Goal: Navigation & Orientation: Find specific page/section

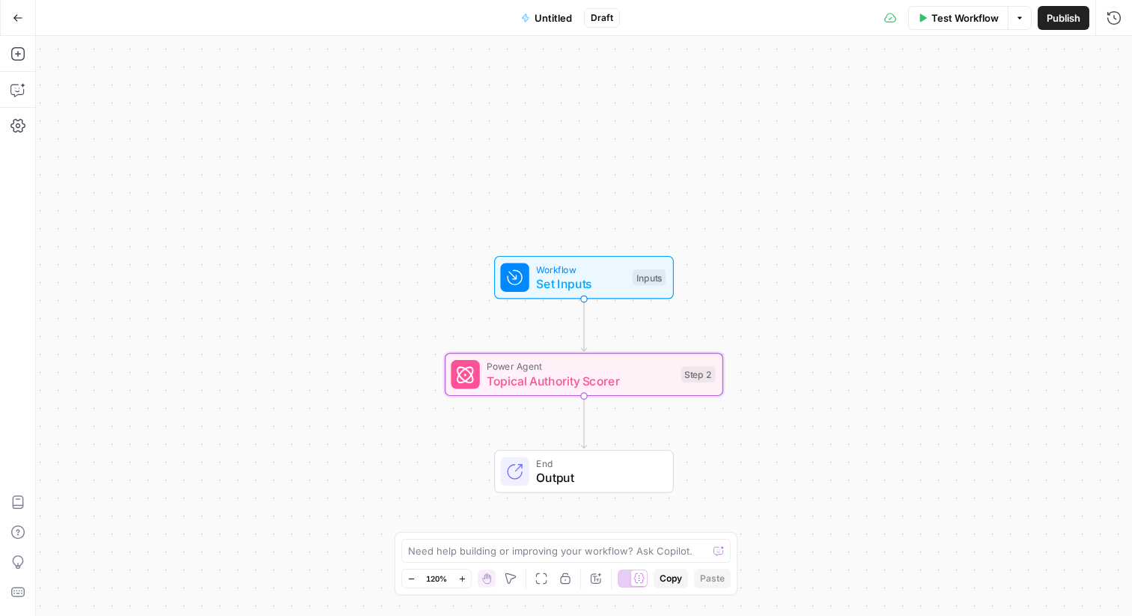
scroll to position [210, 0]
click at [13, 16] on icon "button" at bounding box center [18, 18] width 10 height 10
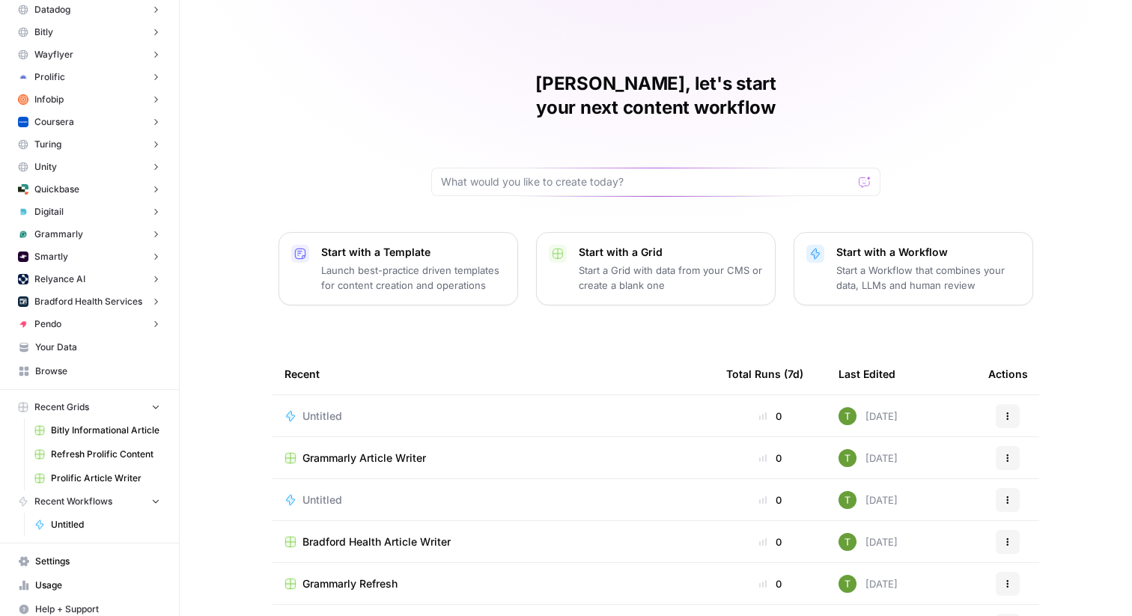
scroll to position [210, 0]
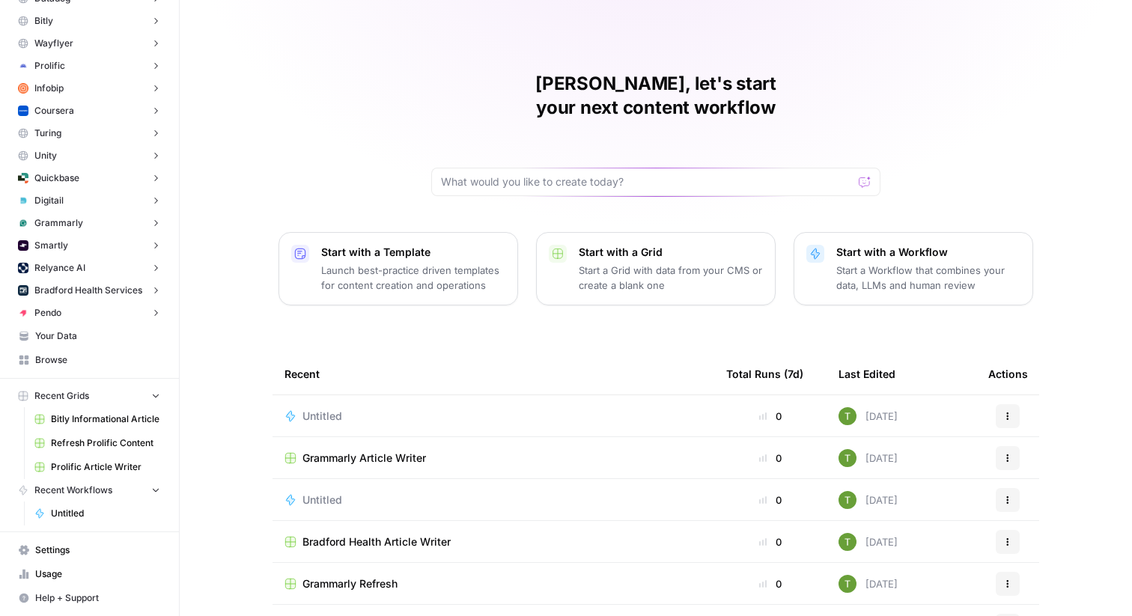
click at [40, 561] on link "Settings" at bounding box center [89, 550] width 155 height 24
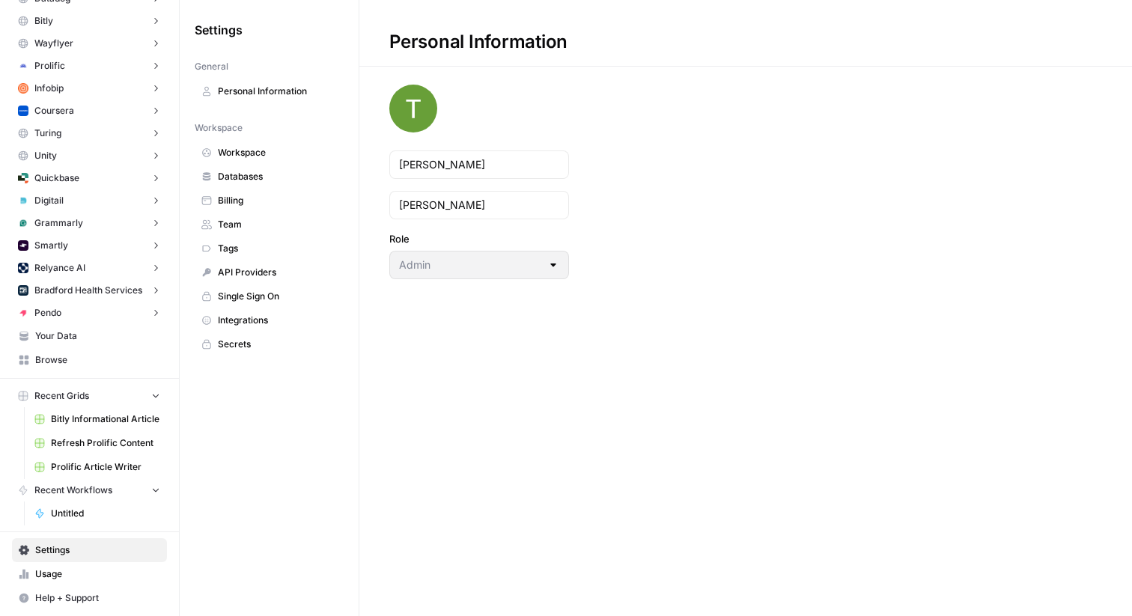
click at [240, 159] on link "Workspace" at bounding box center [269, 153] width 149 height 24
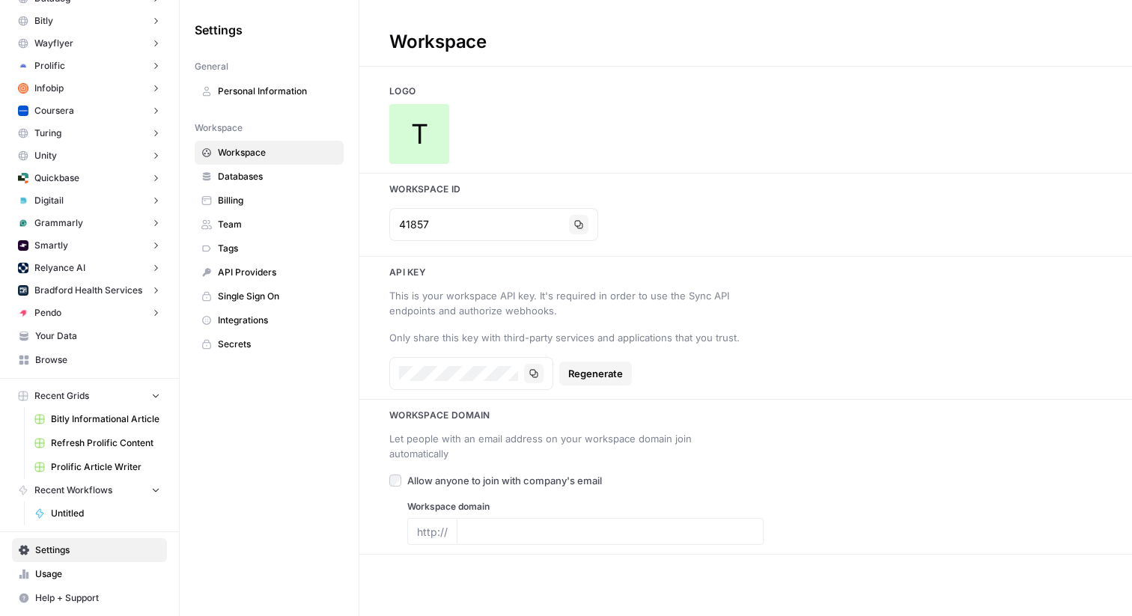
click at [48, 204] on div "T [PERSON_NAME] Demo New Home AG1 Insights Opportunities Taboola Insights Oppor…" at bounding box center [566, 308] width 1132 height 616
